Goal: Task Accomplishment & Management: Manage account settings

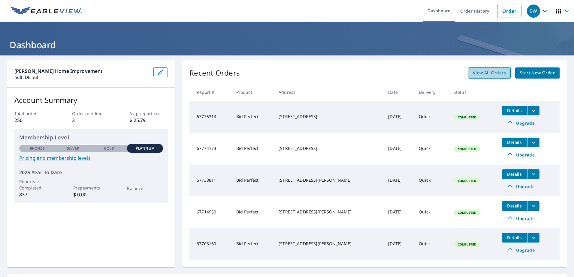
click at [473, 71] on span "View All Orders" at bounding box center [489, 73] width 33 height 8
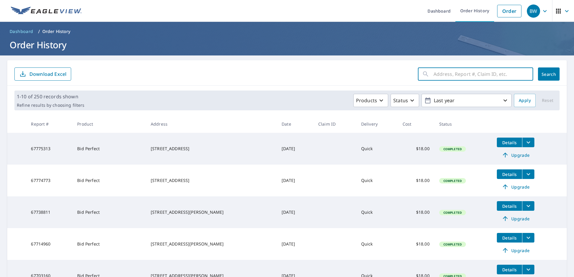
click at [450, 75] on input "text" at bounding box center [483, 74] width 100 height 17
type input "26 tulip poplar"
click button "Search" at bounding box center [549, 74] width 22 height 13
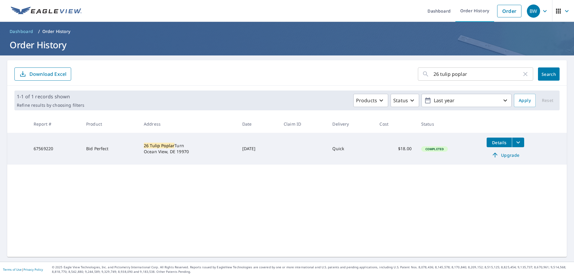
click at [500, 152] on span "Upgrade" at bounding box center [505, 155] width 30 height 7
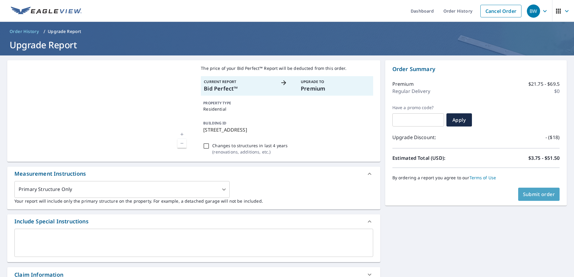
click at [528, 191] on button "Submit order" at bounding box center [539, 194] width 42 height 13
checkbox input "true"
